Goal: Information Seeking & Learning: Learn about a topic

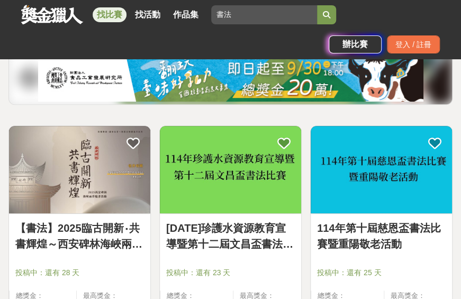
scroll to position [159, 0]
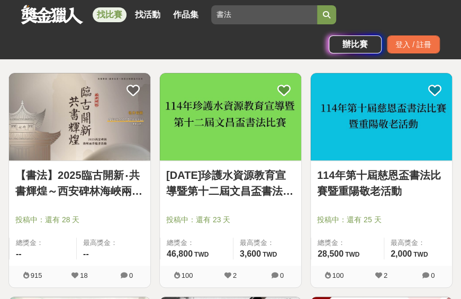
click at [221, 194] on link "[DATE]珍護水資源教育宣導暨第十二屆文昌盃書法比賽" at bounding box center [230, 183] width 129 height 32
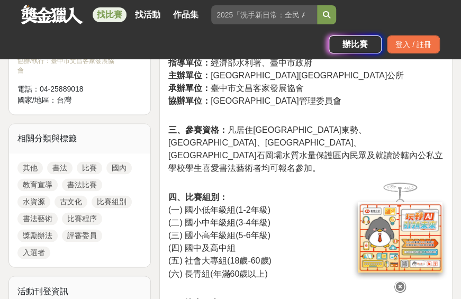
scroll to position [477, 0]
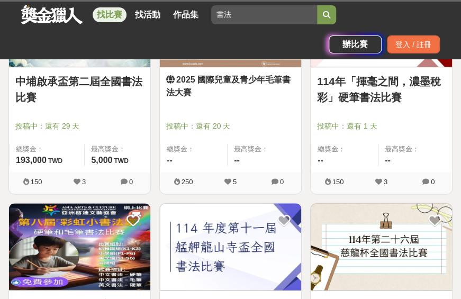
scroll to position [159, 0]
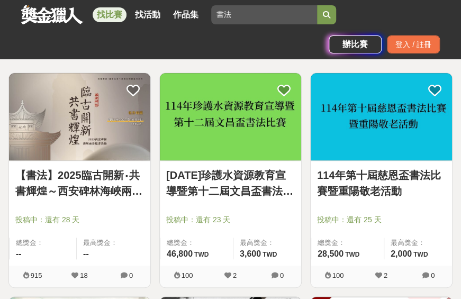
click at [378, 191] on link "114年第十屆慈恩盃書法比賽暨重陽敬老活動" at bounding box center [381, 183] width 129 height 32
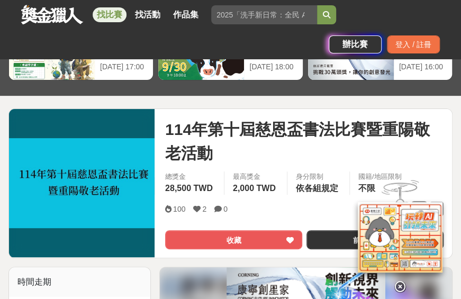
scroll to position [106, 0]
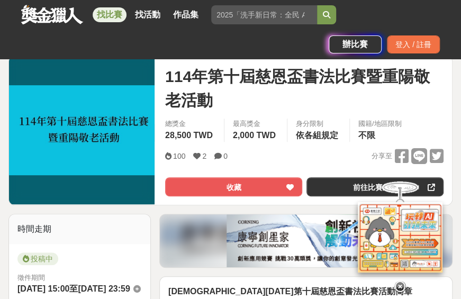
click at [400, 283] on icon at bounding box center [400, 287] width 12 height 12
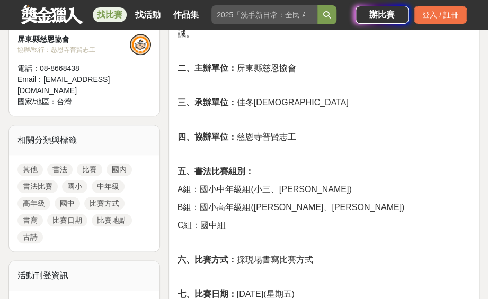
scroll to position [371, 0]
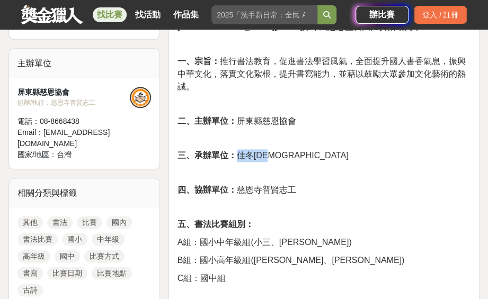
drag, startPoint x: 236, startPoint y: 157, endPoint x: 277, endPoint y: 158, distance: 41.3
click at [277, 158] on span "三、承辦單位： 佳冬[DEMOGRAPHIC_DATA]" at bounding box center [262, 155] width 171 height 9
drag, startPoint x: 277, startPoint y: 158, endPoint x: 269, endPoint y: 159, distance: 8.5
click at [357, 267] on p "B組：國小高年級組([PERSON_NAME]、[PERSON_NAME])" at bounding box center [323, 260] width 293 height 13
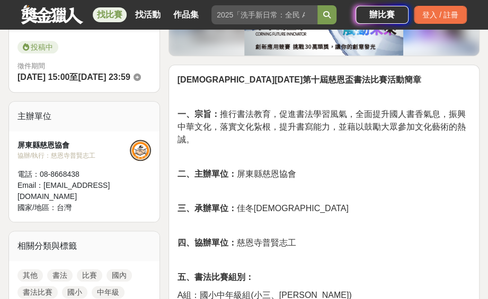
scroll to position [265, 0]
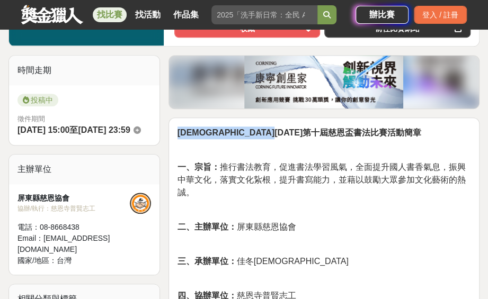
drag, startPoint x: 178, startPoint y: 133, endPoint x: 317, endPoint y: 136, distance: 138.2
click at [317, 136] on strong "[DEMOGRAPHIC_DATA][DATE]第十屆慈恩盃書法比賽活動簡章" at bounding box center [299, 132] width 244 height 9
drag, startPoint x: 317, startPoint y: 136, endPoint x: 306, endPoint y: 135, distance: 11.2
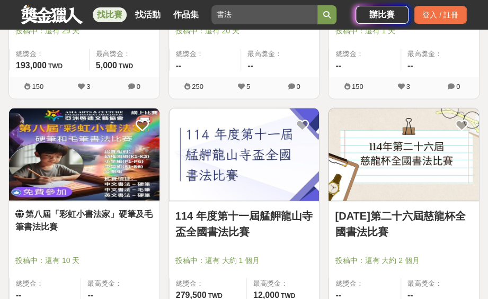
scroll to position [635, 0]
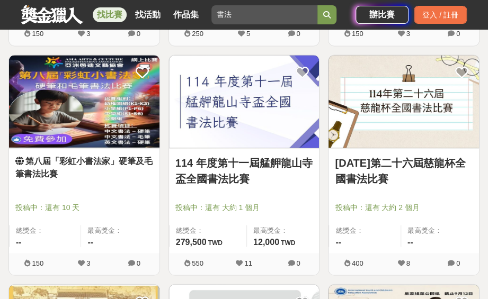
click at [96, 159] on link "第八屆「彩虹小書法家」硬筆及毛筆書法比賽" at bounding box center [84, 167] width 138 height 25
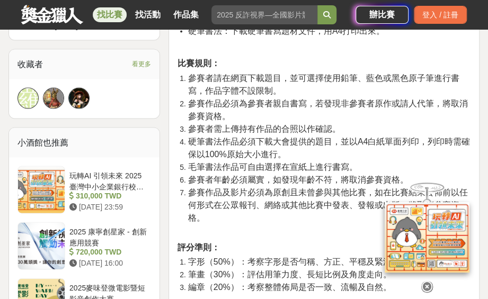
scroll to position [794, 0]
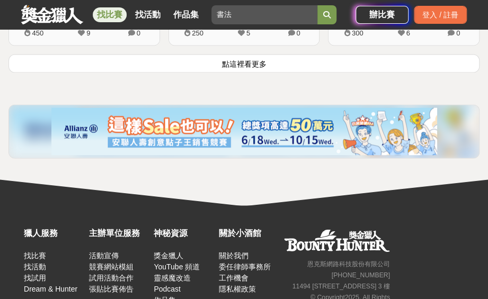
scroll to position [2065, 0]
